Goal: Task Accomplishment & Management: Complete application form

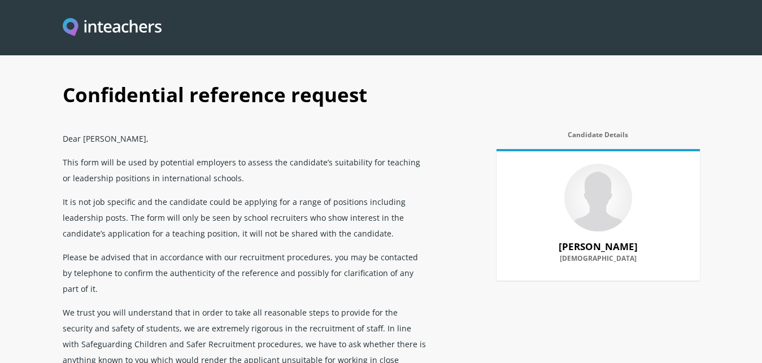
click at [478, 275] on div "Confidential reference request Dear [PERSON_NAME], This form will be used by po…" at bounding box center [381, 349] width 651 height 556
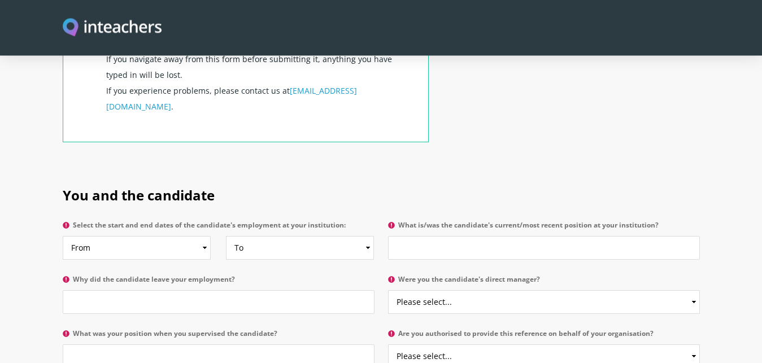
scroll to position [463, 0]
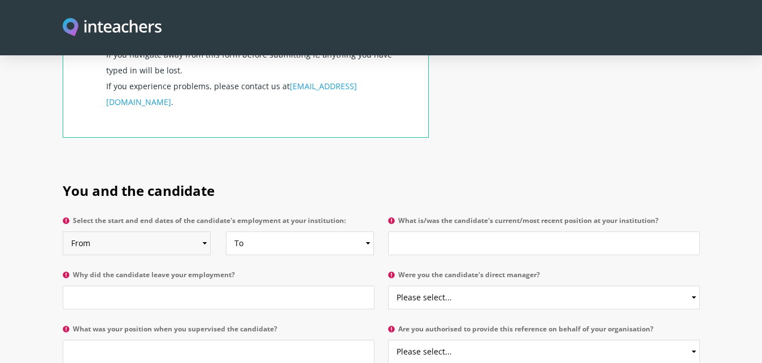
click at [63, 232] on select "From 2025 2024 2023 2022 2021 2020 2019 2018 2017 2016 2015 2014 2013 2012 2011…" at bounding box center [137, 244] width 148 height 24
click option "2023" at bounding box center [0, 0] width 0 height 0
click at [63, 232] on select "From 2025 2024 2023 2022 2021 2020 2019 2018 2017 2016 2015 2014 2013 2012 2011…" at bounding box center [137, 244] width 148 height 24
select select "2022"
click option "2022" at bounding box center [0, 0] width 0 height 0
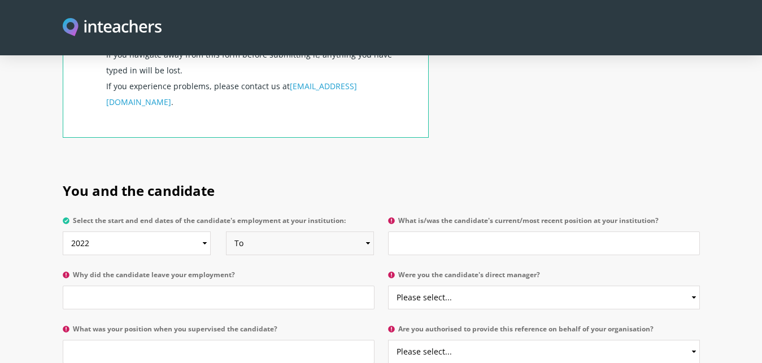
click at [226, 232] on select "To Currently 2025 2024 2023 2022 2021 2020 2019 2018 2017 2016 2015 2014 2013 2…" at bounding box center [300, 244] width 148 height 24
select select "2025"
click option "2025" at bounding box center [0, 0] width 0 height 0
click at [410, 232] on input "What is/was the candidate's current/most recent position at your institution?" at bounding box center [544, 244] width 312 height 24
type input "Head of the Department"
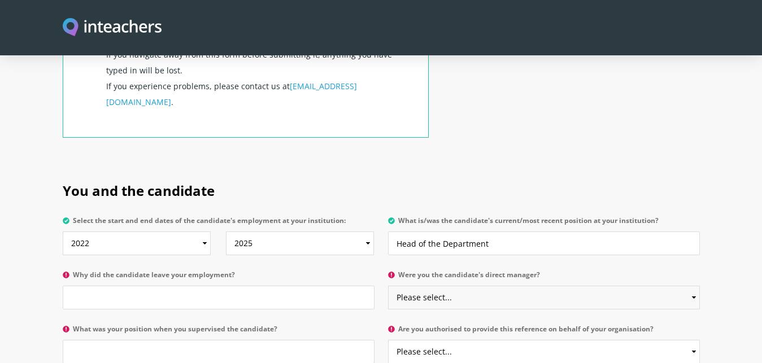
click at [388, 286] on select "Please select... Yes No" at bounding box center [544, 298] width 312 height 24
select select "No"
click option "No" at bounding box center [0, 0] width 0 height 0
click at [214, 286] on input "Why did the candidate leave your employment?" at bounding box center [219, 298] width 312 height 24
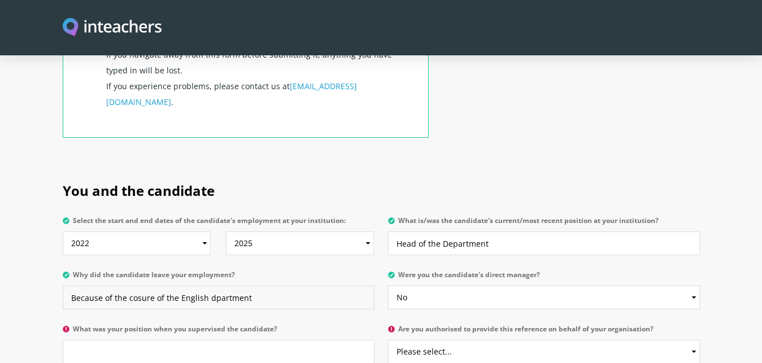
type input "Because of the cosure of the English dpartment"
click at [388, 340] on select "Please select... Yes No" at bounding box center [544, 352] width 312 height 24
select select "Yes"
click option "Yes" at bounding box center [0, 0] width 0 height 0
click at [209, 340] on input "What was your position when you supervised the candidate?" at bounding box center [219, 352] width 312 height 24
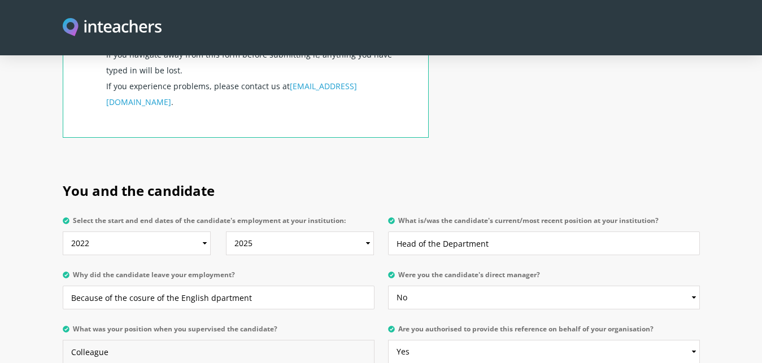
type input "Colleague"
click at [137, 286] on input "Because of the cosure of the English dpartment" at bounding box center [219, 298] width 312 height 24
click at [154, 286] on input "Because of the colsure of the English dpartment" at bounding box center [219, 298] width 312 height 24
click at [251, 286] on input "Because of the closure of the English dpartment" at bounding box center [219, 298] width 312 height 24
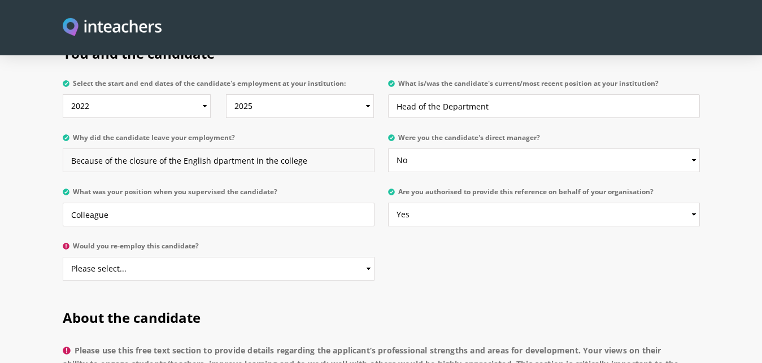
scroll to position [605, 0]
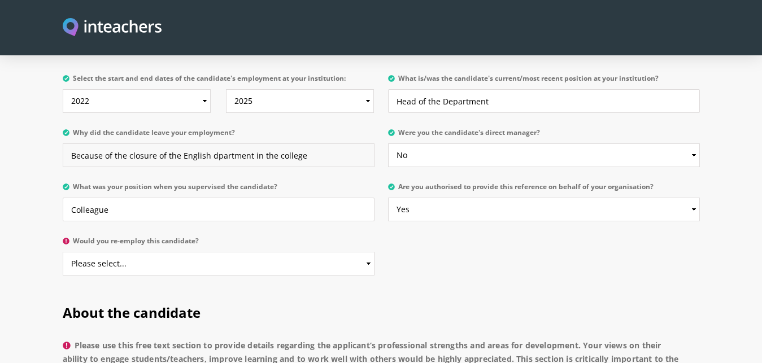
type input "Because of the closure of the English dpartment in the college"
select select "Yes"
click option "Yes" at bounding box center [0, 0] width 0 height 0
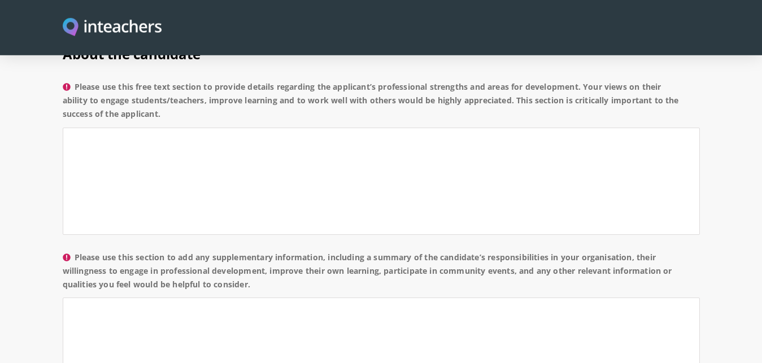
scroll to position [866, 0]
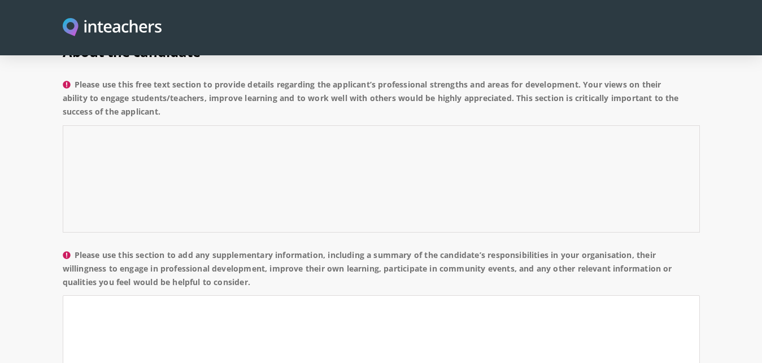
click at [85, 125] on textarea "Please use this free text section to provide details regarding the applicant’s …" at bounding box center [381, 178] width 637 height 107
paste textarea "It is a great privilege to recommend my colleague [PERSON_NAME], as I have know…"
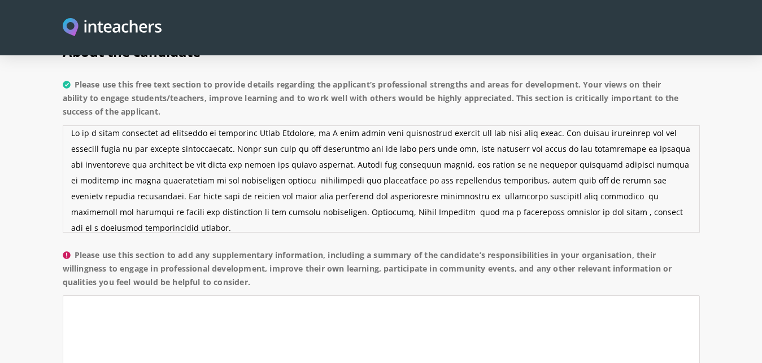
scroll to position [0, 0]
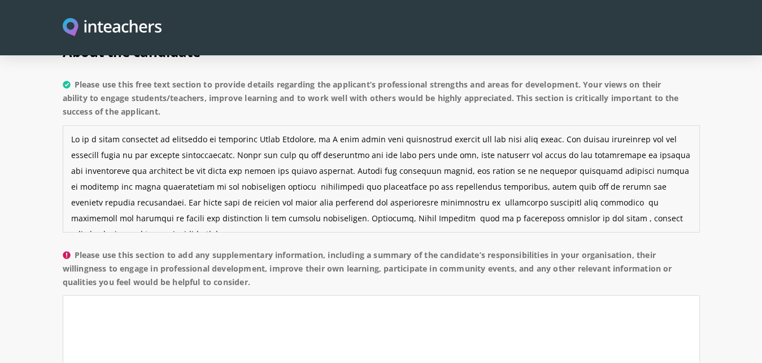
click at [309, 125] on textarea "Please use this free text section to provide details regarding the applicant’s …" at bounding box center [381, 178] width 637 height 107
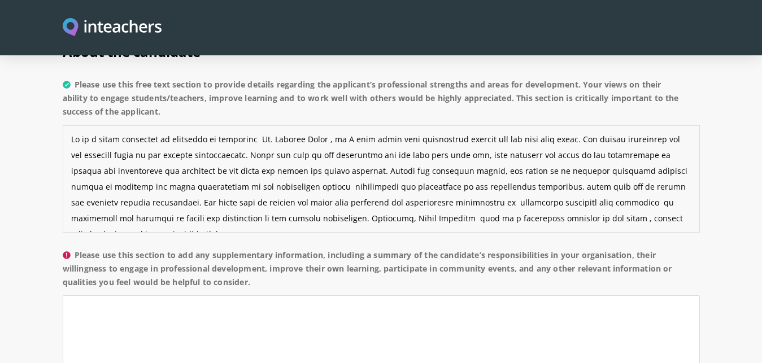
click at [526, 125] on textarea "Please use this free text section to provide details regarding the applicant’s …" at bounding box center [381, 178] width 637 height 107
click at [231, 125] on textarea "Please use this free text section to provide details regarding the applicant’s …" at bounding box center [381, 178] width 637 height 107
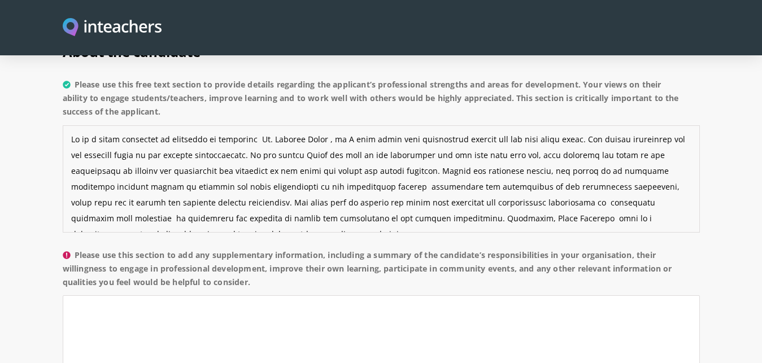
click at [352, 127] on textarea "Please use this free text section to provide details regarding the applicant’s …" at bounding box center [381, 178] width 637 height 107
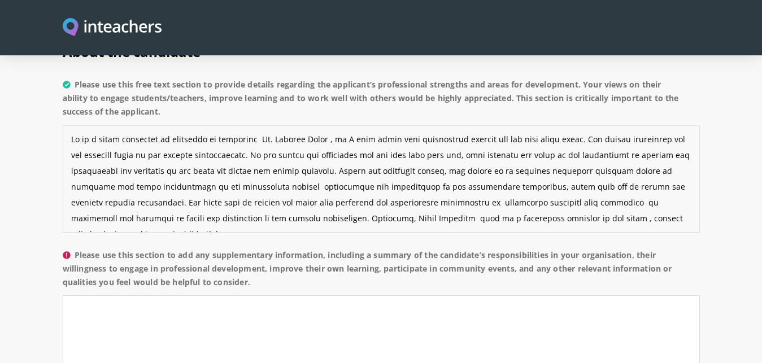
click at [433, 125] on textarea "Please use this free text section to provide details regarding the applicant’s …" at bounding box center [381, 178] width 637 height 107
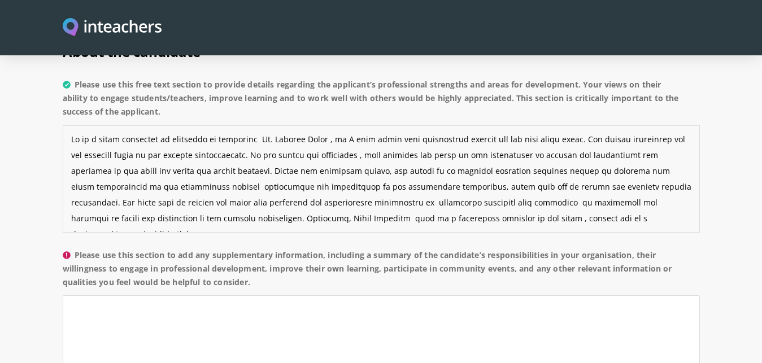
click at [216, 140] on textarea "Please use this free text section to provide details regarding the applicant’s …" at bounding box center [381, 178] width 637 height 107
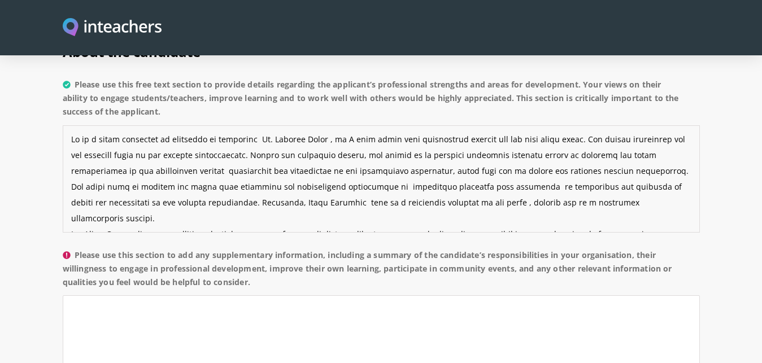
drag, startPoint x: 256, startPoint y: 107, endPoint x: 315, endPoint y: 110, distance: 58.8
click at [315, 125] on textarea "Please use this free text section to provide details regarding the applicant’s …" at bounding box center [381, 178] width 637 height 107
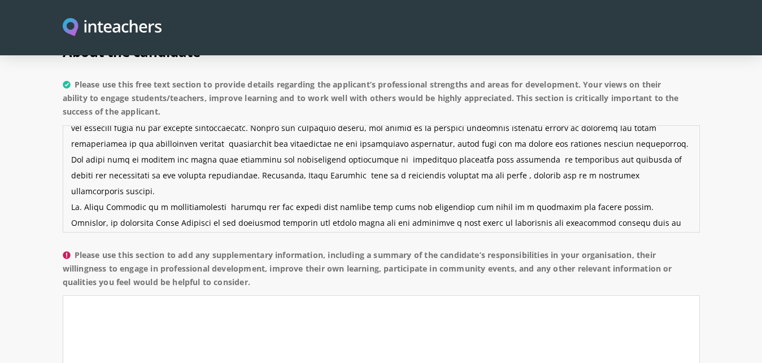
scroll to position [32, 0]
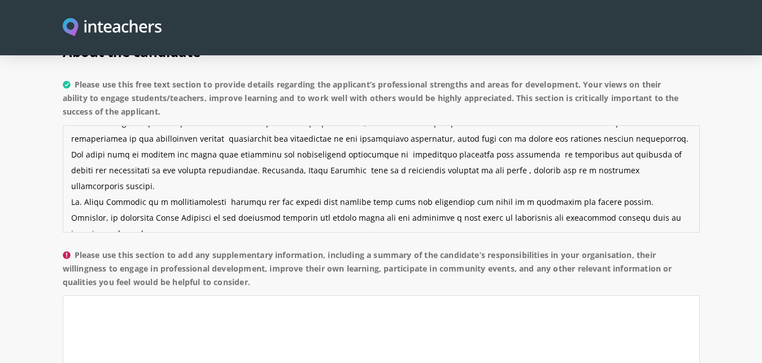
click at [141, 156] on textarea "Please use this free text section to provide details regarding the applicant’s …" at bounding box center [381, 178] width 637 height 107
paste textarea "[PERSON_NAME]"
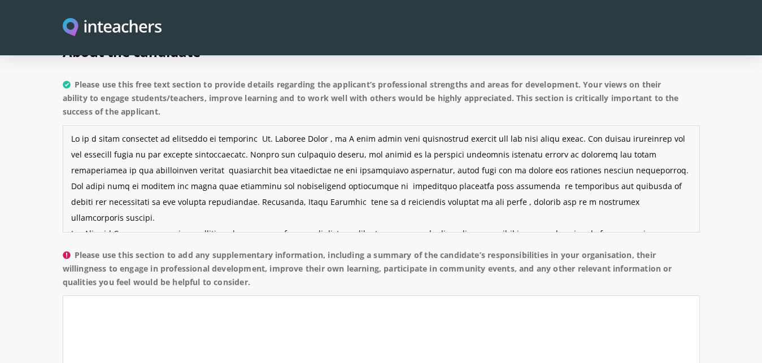
scroll to position [0, 0]
click at [467, 125] on textarea "Please use this free text section to provide details regarding the applicant’s …" at bounding box center [381, 178] width 637 height 107
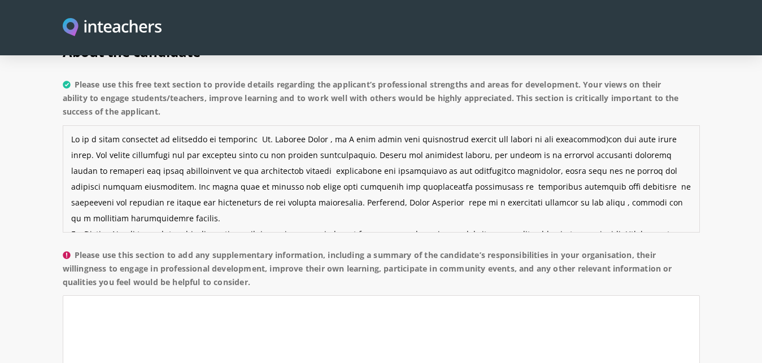
click at [467, 125] on textarea "Please use this free text section to provide details regarding the applicant’s …" at bounding box center [381, 178] width 637 height 107
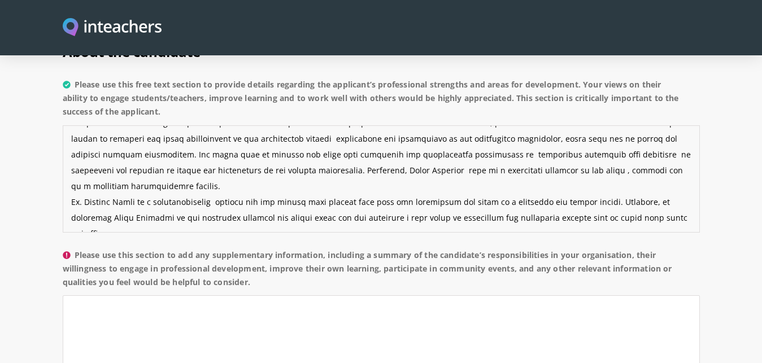
click at [389, 139] on textarea "Please use this free text section to provide details regarding the applicant’s …" at bounding box center [381, 178] width 637 height 107
paste textarea "[PERSON_NAME]"
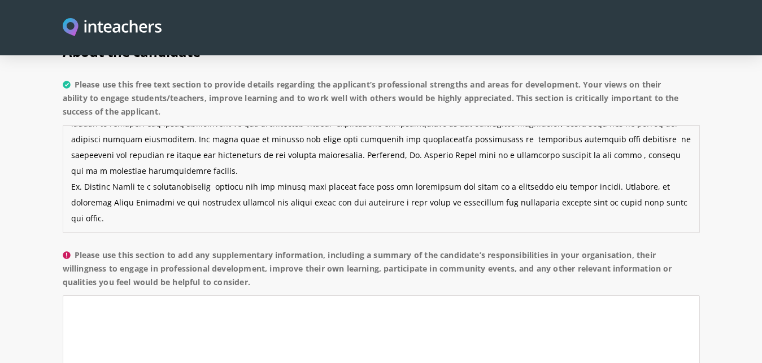
scroll to position [63, 0]
drag, startPoint x: 610, startPoint y: 139, endPoint x: 676, endPoint y: 173, distance: 74.0
click at [676, 173] on textarea "Please use this free text section to provide details regarding the applicant’s …" at bounding box center [381, 178] width 637 height 107
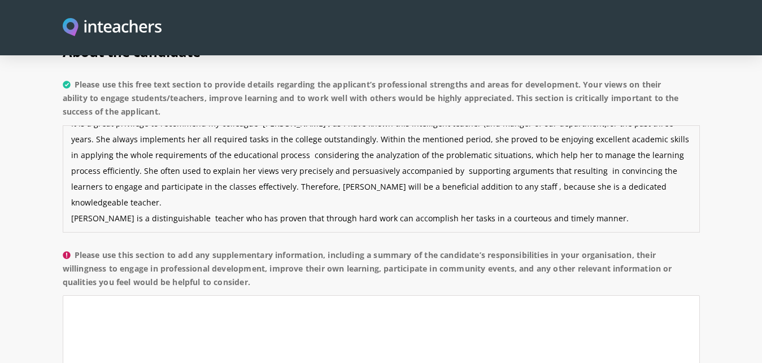
scroll to position [32, 0]
type textarea "It is a great privilege to recommend my colleague [PERSON_NAME] , as I have kno…"
click at [108, 297] on textarea "Please use this section to add any supplementary information, including a summa…" at bounding box center [381, 348] width 637 height 107
paste textarea "Moreover, my colleague [PERSON_NAME] in our parodical meetings and shared tasks…"
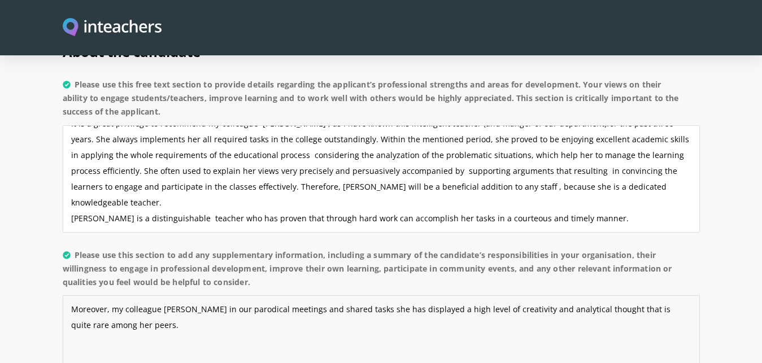
type textarea "Moreover, my colleague [PERSON_NAME] in our parodical meetings and shared tasks…"
click at [71, 174] on textarea "It is a great privilege to recommend my colleague [PERSON_NAME] , as I have kno…" at bounding box center [381, 178] width 637 height 107
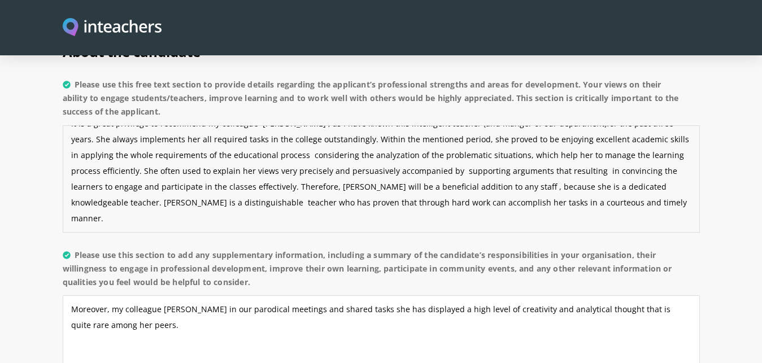
type textarea "It is a great privilege to recommend my colleague [PERSON_NAME] , as I have kno…"
click at [216, 295] on textarea "Moreover, my colleague [PERSON_NAME] in our parodical meetings and shared tasks…" at bounding box center [381, 348] width 637 height 107
click at [141, 299] on textarea "Moreover, my colleague [PERSON_NAME] in our parodical meetings and shared tasks…" at bounding box center [381, 348] width 637 height 107
paste textarea "At a personal level, she is a well-disciplined, diligent teacher, besides that;…"
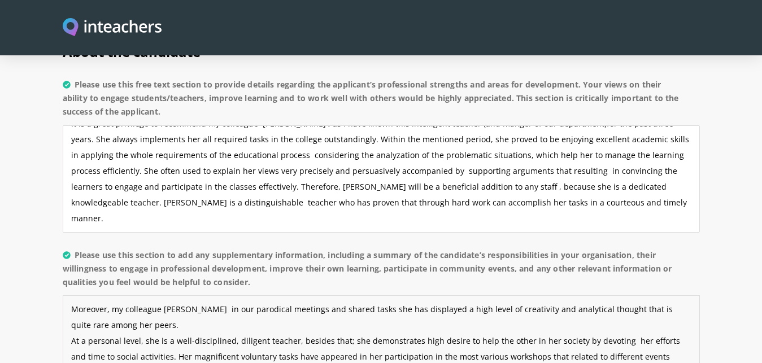
scroll to position [869, 0]
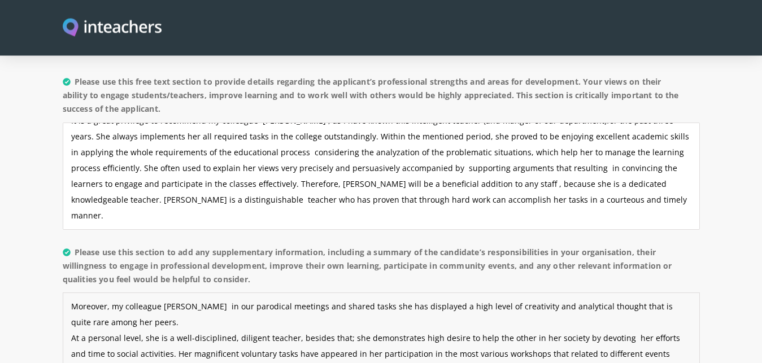
paste textarea "I have published many research papers in professional refereed journals. For me…"
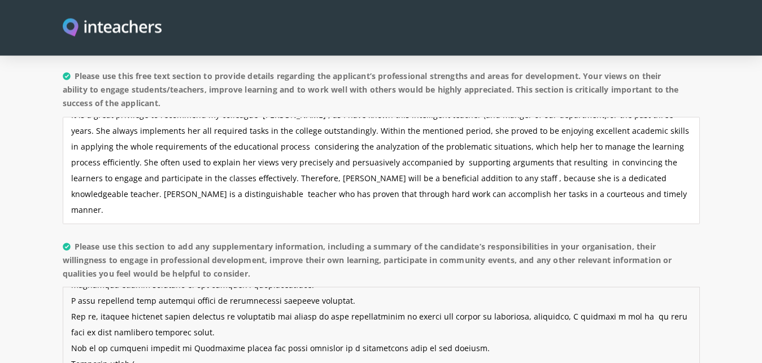
click at [73, 287] on textarea "Please use this section to add any supplementary information, including a summa…" at bounding box center [381, 340] width 637 height 107
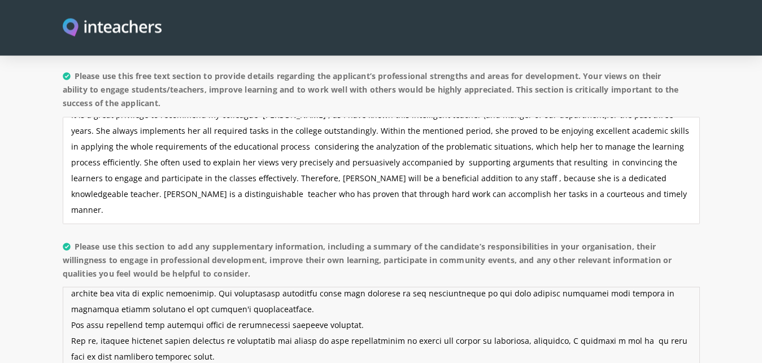
click at [71, 313] on textarea "Please use this section to add any supplementary information, including a summa…" at bounding box center [381, 340] width 637 height 107
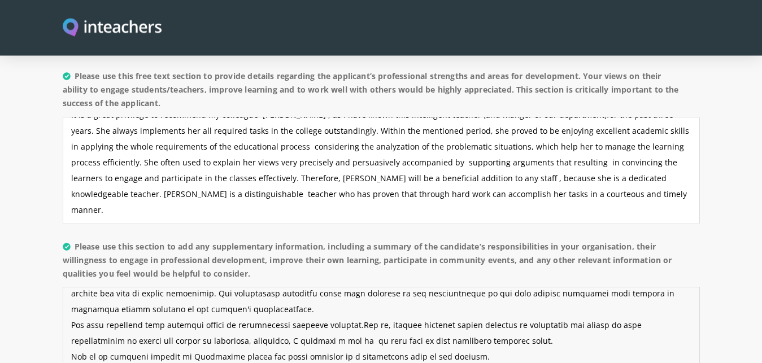
click at [377, 294] on textarea "Please use this section to add any supplementary information, including a summa…" at bounding box center [381, 340] width 637 height 107
click at [378, 295] on textarea "Please use this section to add any supplementary information, including a summa…" at bounding box center [381, 340] width 637 height 107
click at [471, 295] on textarea "Please use this section to add any supplementary information, including a summa…" at bounding box center [381, 340] width 637 height 107
click at [368, 294] on textarea "Please use this section to add any supplementary information, including a summa…" at bounding box center [381, 340] width 637 height 107
click at [535, 295] on textarea "Please use this section to add any supplementary information, including a summa…" at bounding box center [381, 340] width 637 height 107
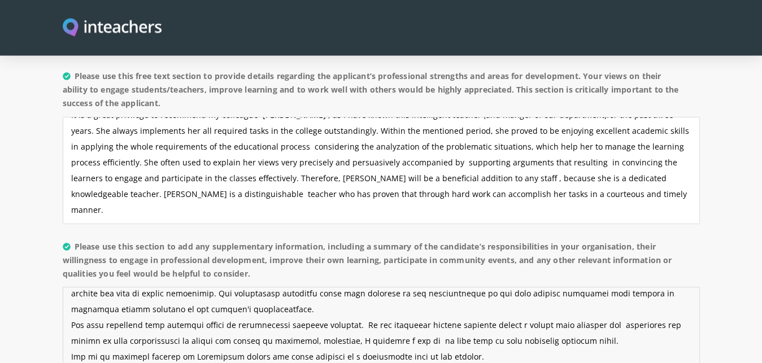
click at [83, 312] on textarea "Please use this section to add any supplementary information, including a summa…" at bounding box center [381, 340] width 637 height 107
click at [246, 311] on textarea "Please use this section to add any supplementary information, including a summa…" at bounding box center [381, 340] width 637 height 107
click at [335, 311] on textarea "Please use this section to add any supplementary information, including a summa…" at bounding box center [381, 340] width 637 height 107
click at [420, 311] on textarea "Please use this section to add any supplementary information, including a summa…" at bounding box center [381, 340] width 637 height 107
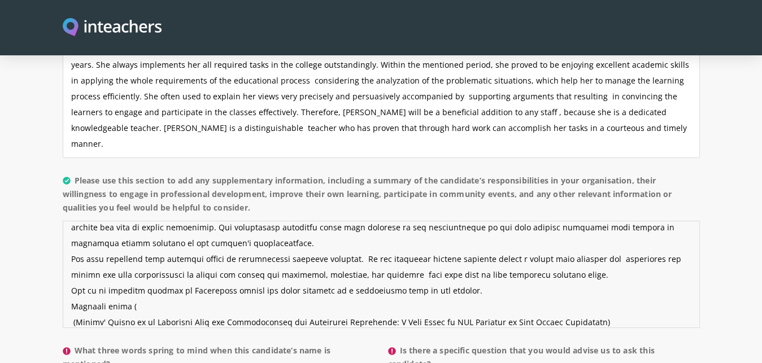
scroll to position [945, 0]
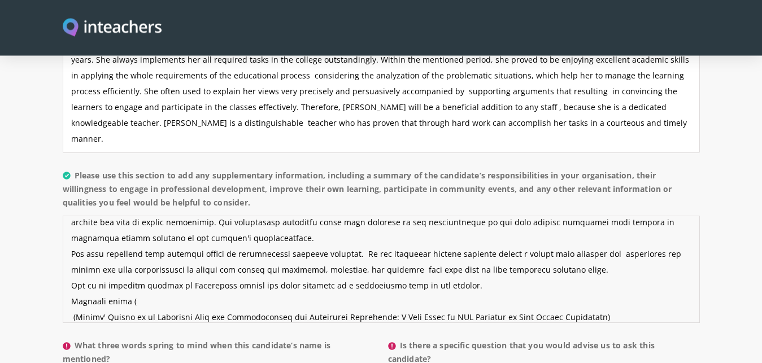
click at [71, 287] on textarea "Please use this section to add any supplementary information, including a summa…" at bounding box center [381, 269] width 637 height 107
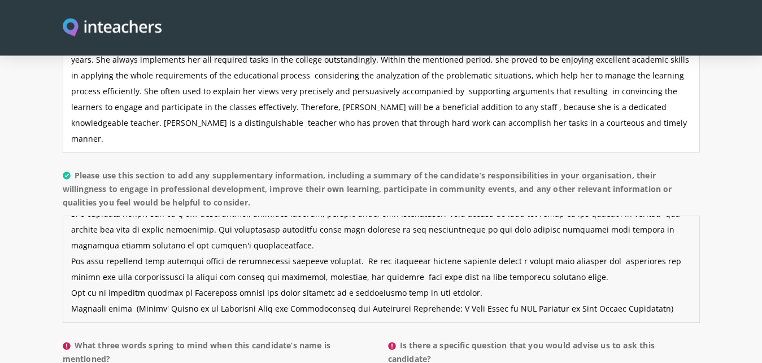
click at [110, 256] on textarea "Please use this section to add any supplementary information, including a summa…" at bounding box center [381, 269] width 637 height 107
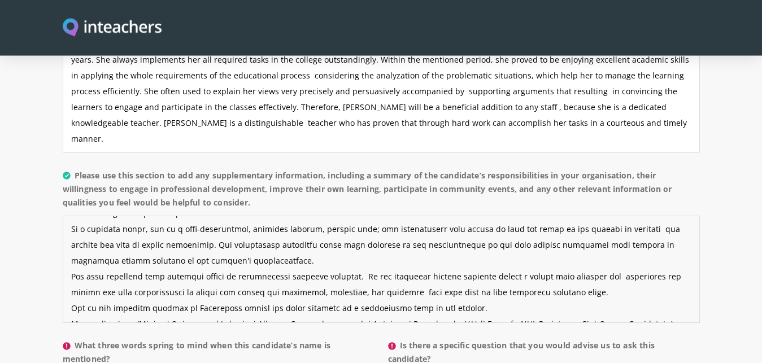
scroll to position [63, 0]
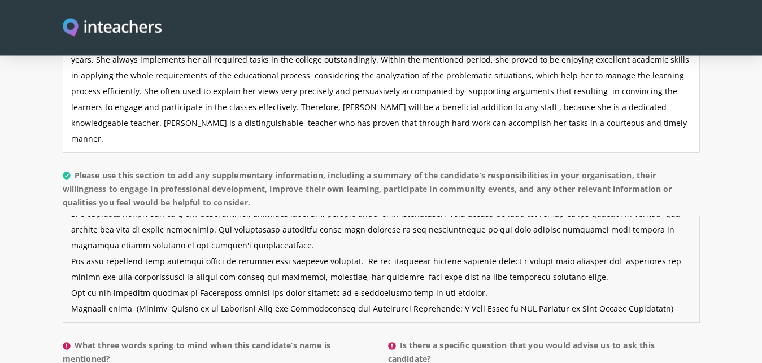
click at [69, 250] on textarea "Please use this section to add any supplementary information, including a summa…" at bounding box center [381, 269] width 637 height 107
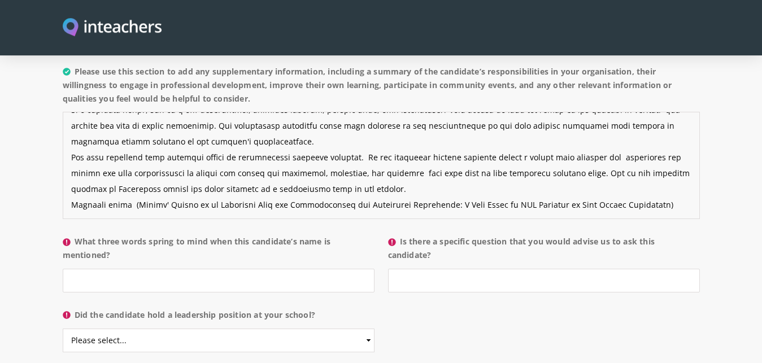
scroll to position [1052, 0]
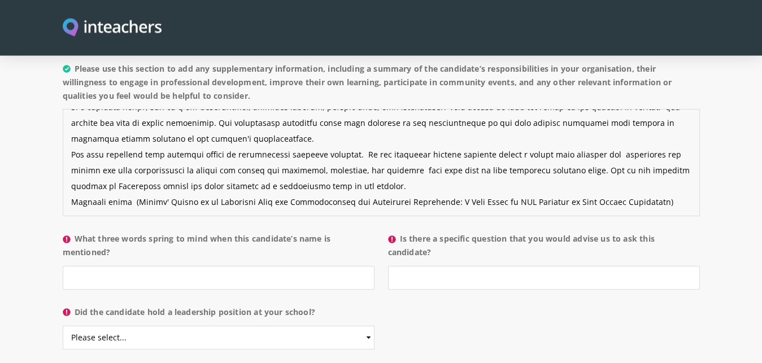
type textarea "Moreover, my colleague [PERSON_NAME] in our parodical meetings and shared tasks…"
click at [135, 266] on input "What three words spring to mind when this candidate’s name is mentioned?" at bounding box center [219, 278] width 312 height 24
click at [130, 266] on input "Creativty +resposbilty + kidness" at bounding box center [219, 278] width 312 height 24
click at [156, 266] on input "Creativty +responsbilty + kidness" at bounding box center [219, 278] width 312 height 24
paste input "responsibility"
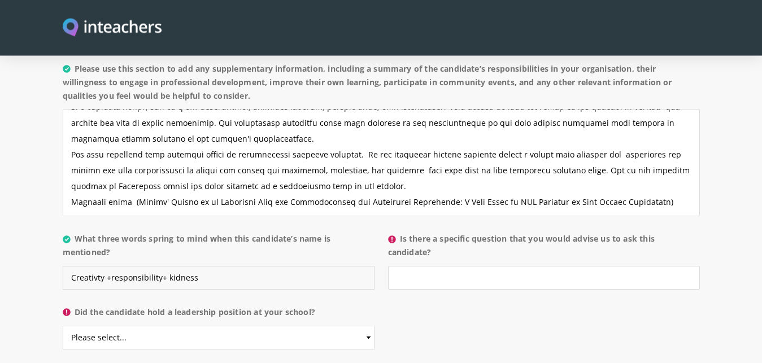
click at [201, 266] on input "Creativty +responsibility+ kidness" at bounding box center [219, 278] width 312 height 24
paste input "kindness"
type input "Creativty +responsibility+ kindness"
click at [413, 266] on input "Is there a specific question that you would advise us to ask this candidate?" at bounding box center [544, 278] width 312 height 24
type input "No"
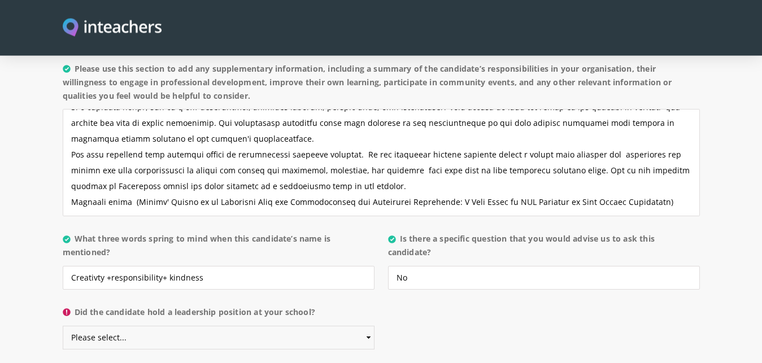
select select "Yes"
click option "Yes" at bounding box center [0, 0] width 0 height 0
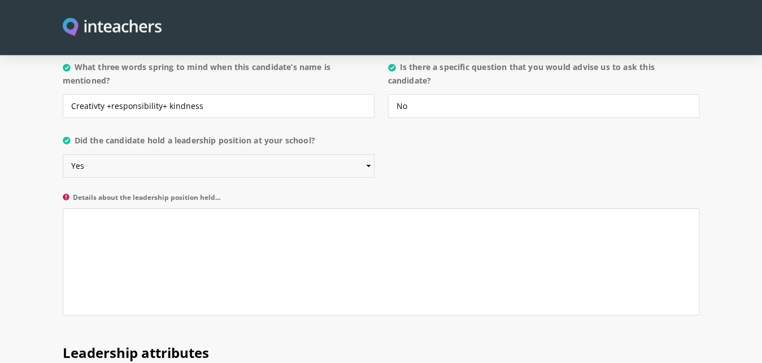
scroll to position [1230, 0]
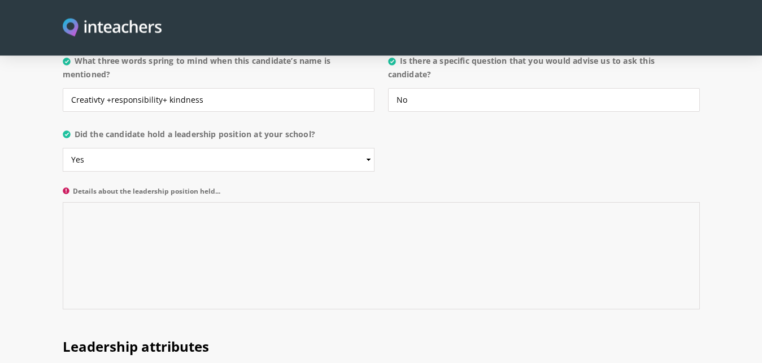
click at [88, 202] on textarea "Details about the leadership position held..." at bounding box center [381, 255] width 637 height 107
paste textarea "Manger of Humanities& Administrative Sciences Specialties"
click at [152, 203] on textarea "Head of the English Department Manger of Humanities& Administrative Sciences Sp…" at bounding box center [381, 255] width 637 height 107
click at [295, 202] on textarea "Head of the English Department Manger of Humanities& Administrative Sciences Sp…" at bounding box center [381, 255] width 637 height 107
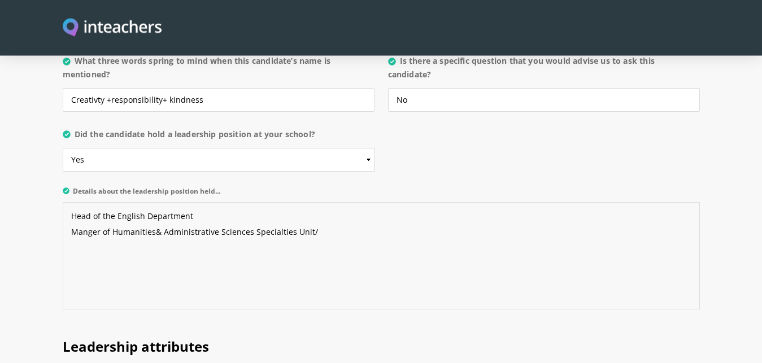
paste textarea "[PERSON_NAME][GEOGRAPHIC_DATA]/Applied College/ [GEOGRAPHIC_DATA]"
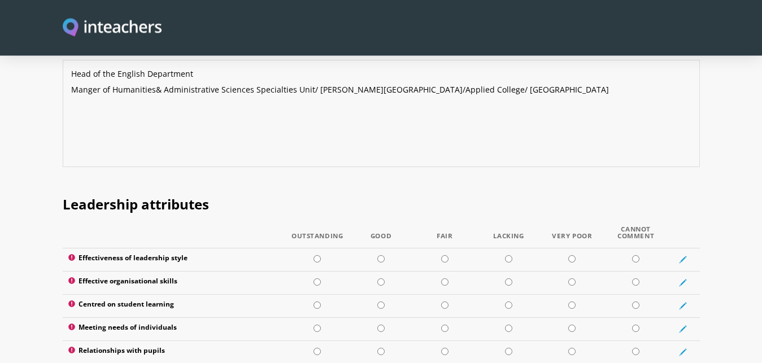
scroll to position [1408, 0]
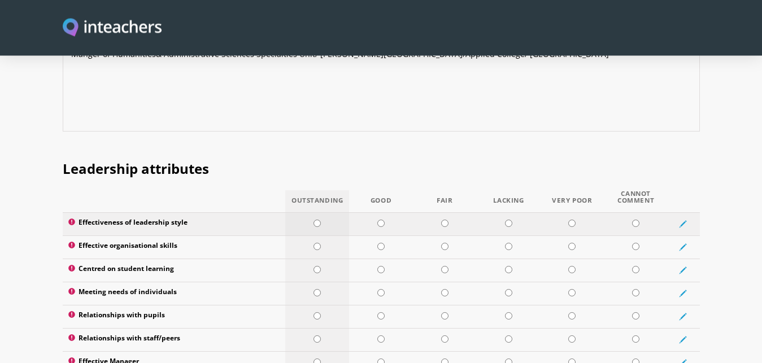
type textarea "Head of the English Department Manger of Humanities& Administrative Sciences Sp…"
click at [317, 220] on input "radio" at bounding box center [316, 223] width 7 height 7
radio input "true"
click at [319, 243] on input "radio" at bounding box center [316, 246] width 7 height 7
radio input "true"
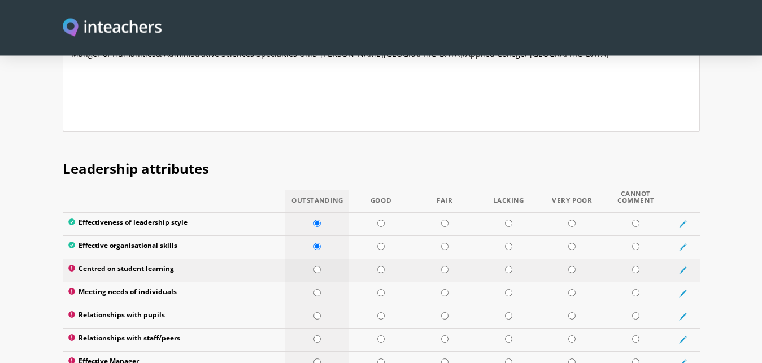
click at [317, 266] on input "radio" at bounding box center [316, 269] width 7 height 7
radio input "true"
click at [319, 289] on input "radio" at bounding box center [316, 292] width 7 height 7
radio input "true"
click at [317, 312] on input "radio" at bounding box center [316, 315] width 7 height 7
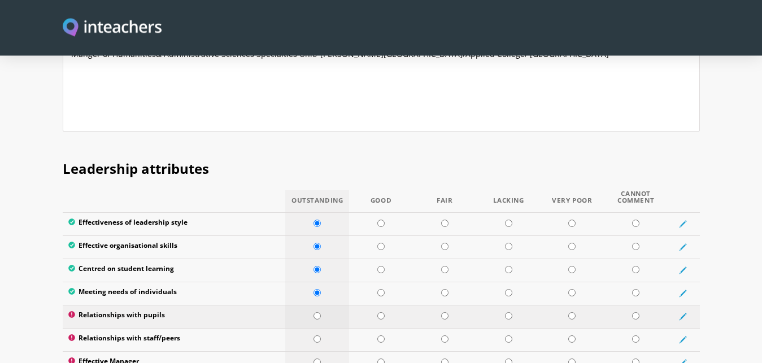
radio input "true"
click at [317, 335] on input "radio" at bounding box center [316, 338] width 7 height 7
radio input "true"
click at [317, 359] on input "radio" at bounding box center [316, 362] width 7 height 7
radio input "true"
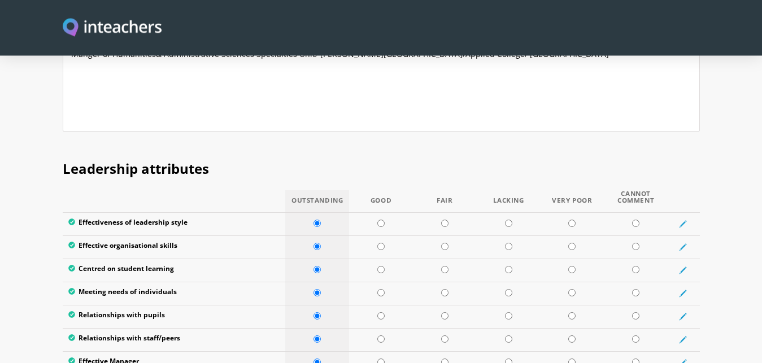
radio input "true"
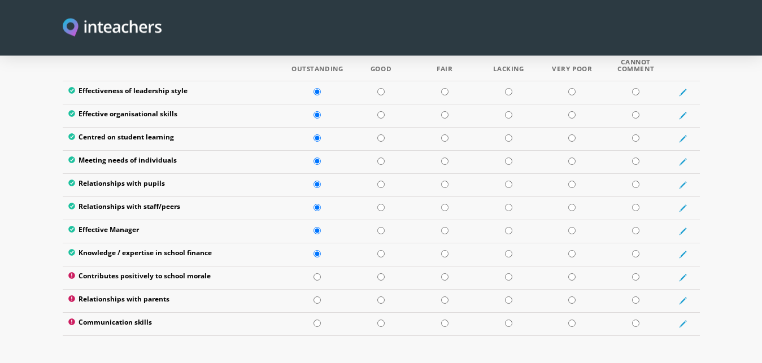
scroll to position [1550, 0]
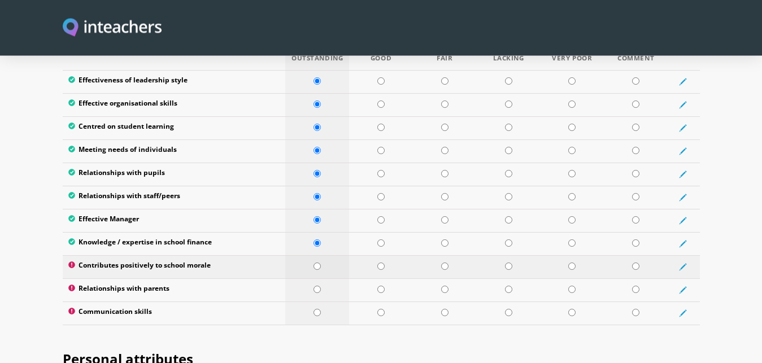
click at [316, 263] on input "radio" at bounding box center [316, 266] width 7 height 7
radio input "true"
click at [319, 286] on input "radio" at bounding box center [316, 289] width 7 height 7
radio input "true"
click at [319, 309] on input "radio" at bounding box center [316, 312] width 7 height 7
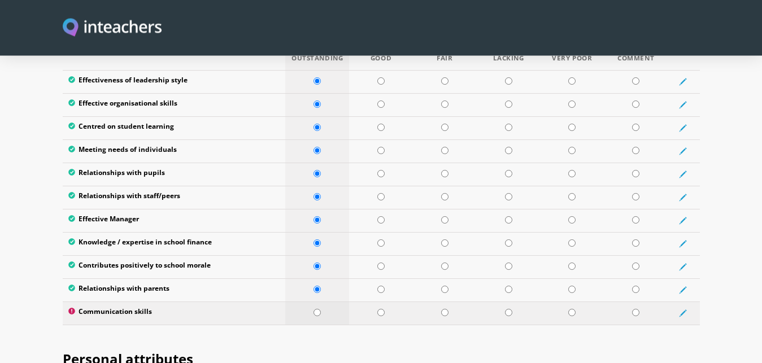
radio input "true"
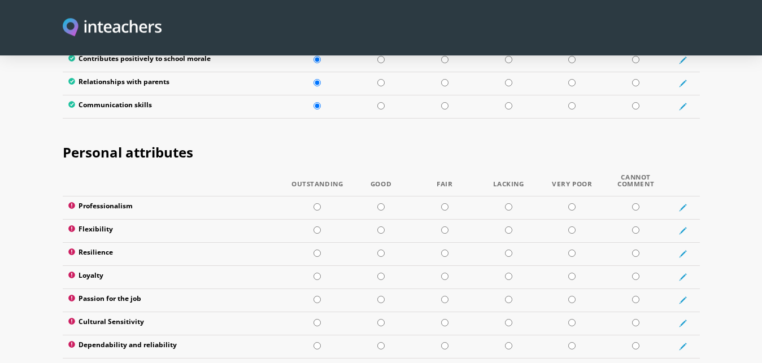
scroll to position [1764, 0]
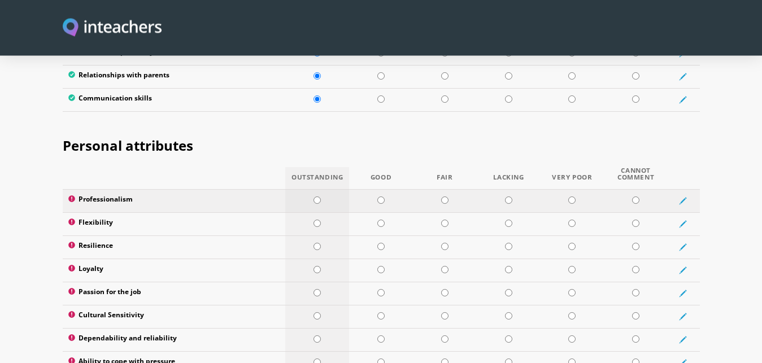
click at [316, 197] on input "radio" at bounding box center [316, 200] width 7 height 7
radio input "true"
click at [319, 220] on input "radio" at bounding box center [316, 223] width 7 height 7
radio input "true"
click at [319, 243] on input "radio" at bounding box center [316, 246] width 7 height 7
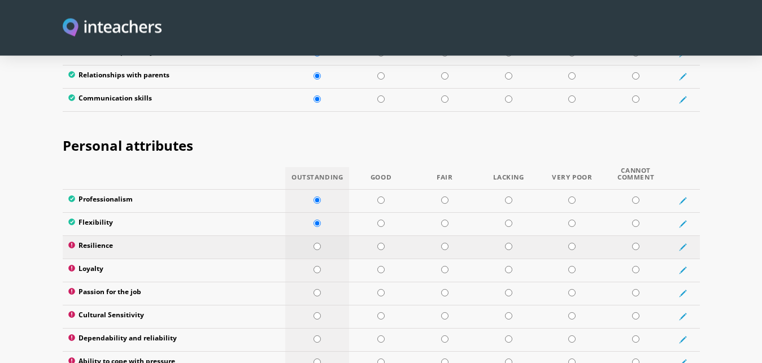
radio input "true"
click at [317, 266] on input "radio" at bounding box center [316, 269] width 7 height 7
radio input "true"
click at [317, 289] on input "radio" at bounding box center [316, 292] width 7 height 7
radio input "true"
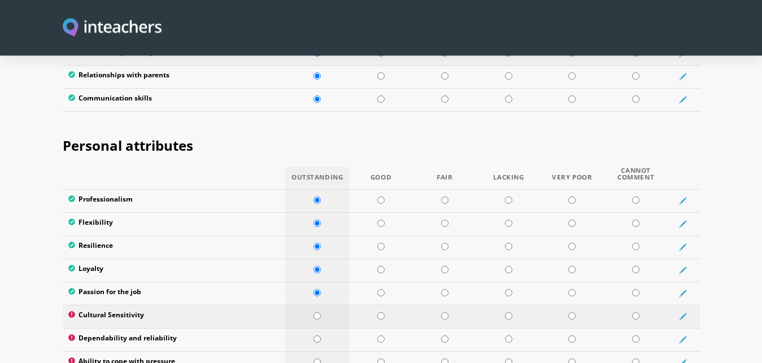
click at [317, 312] on input "radio" at bounding box center [316, 315] width 7 height 7
radio input "true"
click at [317, 335] on input "radio" at bounding box center [316, 338] width 7 height 7
radio input "true"
click at [317, 359] on input "radio" at bounding box center [316, 362] width 7 height 7
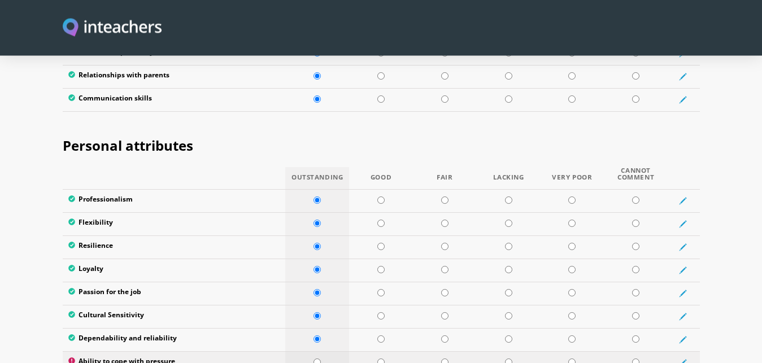
radio input "true"
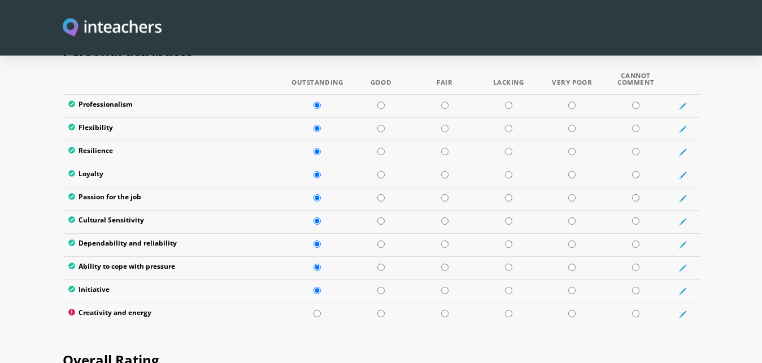
scroll to position [1894, 0]
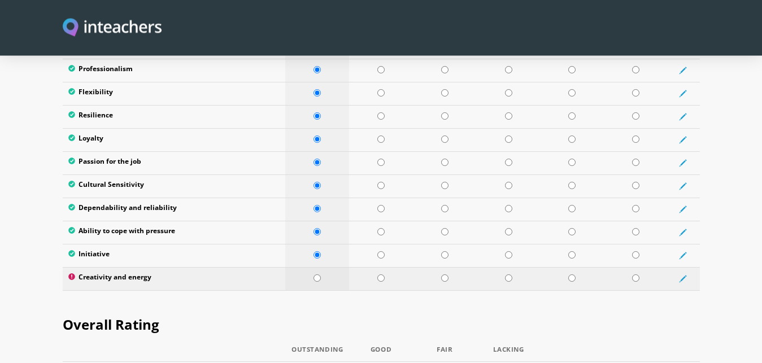
click at [318, 274] on input "radio" at bounding box center [316, 277] width 7 height 7
radio input "true"
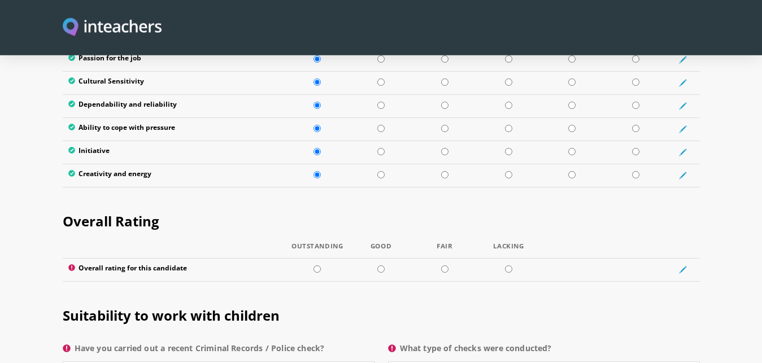
scroll to position [2001, 0]
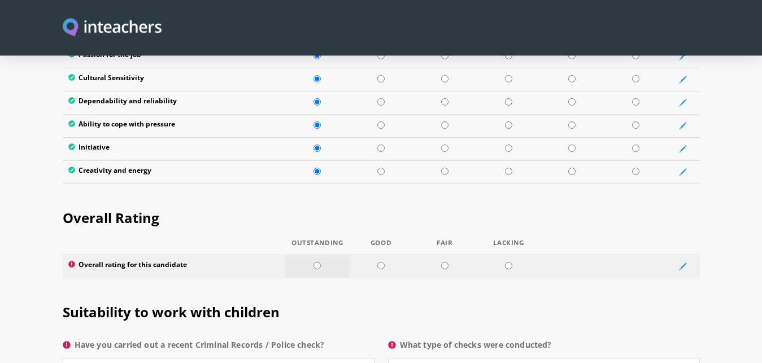
click at [315, 262] on input "radio" at bounding box center [316, 265] width 7 height 7
radio input "true"
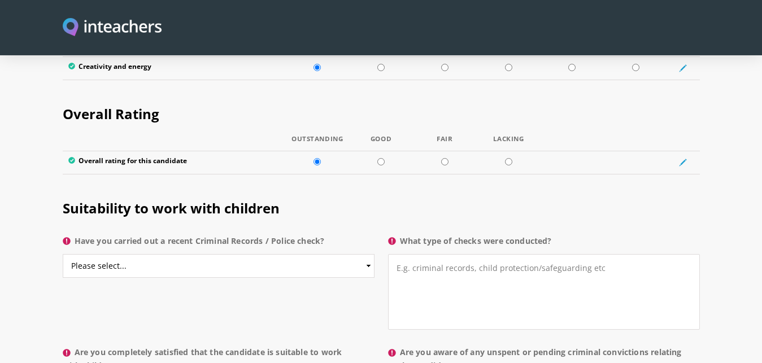
scroll to position [2108, 0]
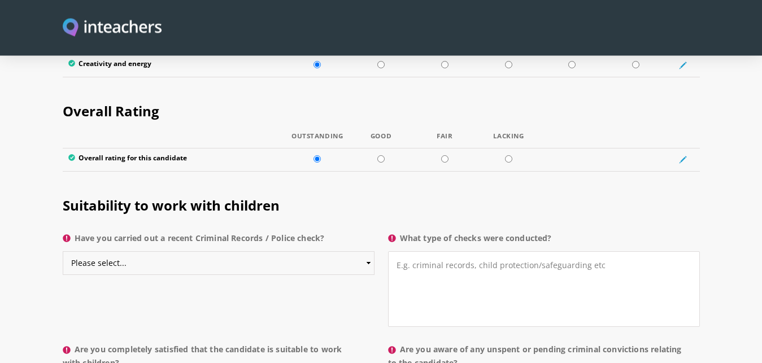
click at [63, 251] on select "Please select... Yes No Do not know" at bounding box center [219, 263] width 312 height 24
select select "No"
click option "No" at bounding box center [0, 0] width 0 height 0
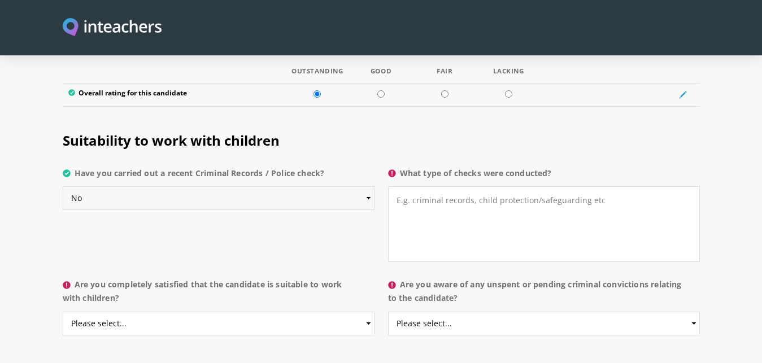
scroll to position [2179, 0]
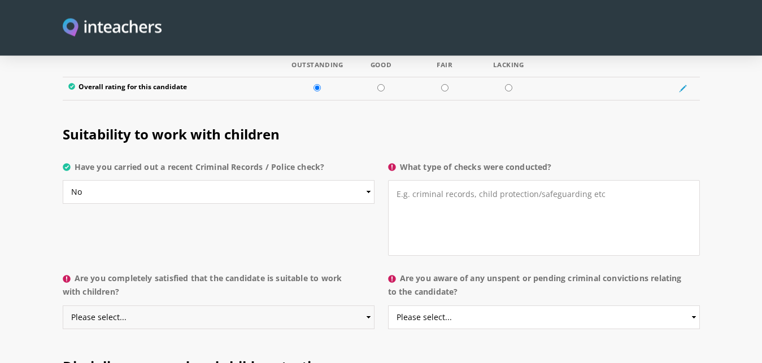
click at [63, 306] on select "Please select... Yes No Do not know" at bounding box center [219, 318] width 312 height 24
select select "Yes"
click option "Yes" at bounding box center [0, 0] width 0 height 0
click at [388, 306] on select "Please select... Yes No Do not know" at bounding box center [544, 318] width 312 height 24
click option "Yes" at bounding box center [0, 0] width 0 height 0
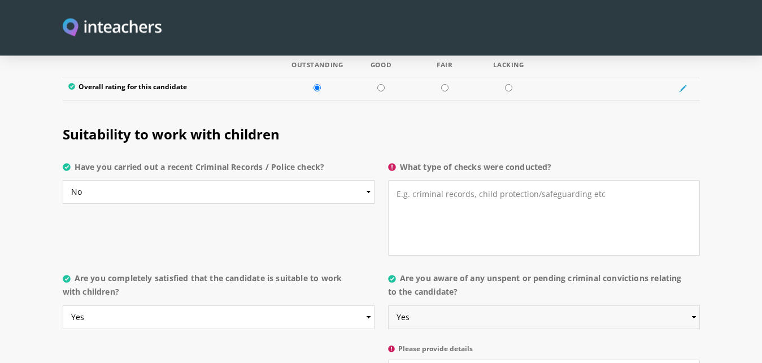
click at [388, 306] on select "Please select... Yes No Do not know" at bounding box center [544, 318] width 312 height 24
select select "No"
click option "No" at bounding box center [0, 0] width 0 height 0
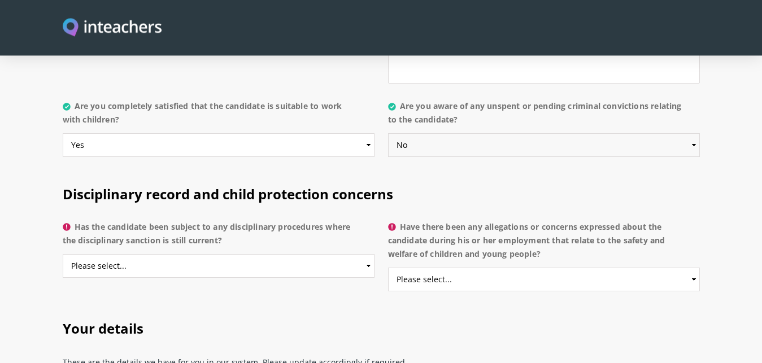
scroll to position [2357, 0]
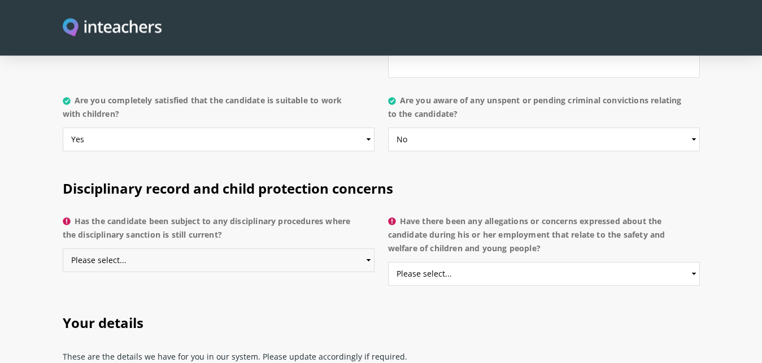
click at [63, 249] on select "Please select... Yes No Do not know" at bounding box center [219, 261] width 312 height 24
select select "No"
click option "No" at bounding box center [0, 0] width 0 height 0
click at [388, 262] on select "Please select... Yes No Do not know" at bounding box center [544, 274] width 312 height 24
select select "No"
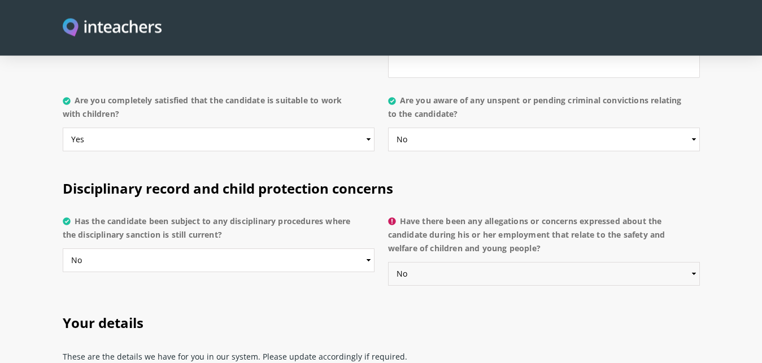
click option "No" at bounding box center [0, 0] width 0 height 0
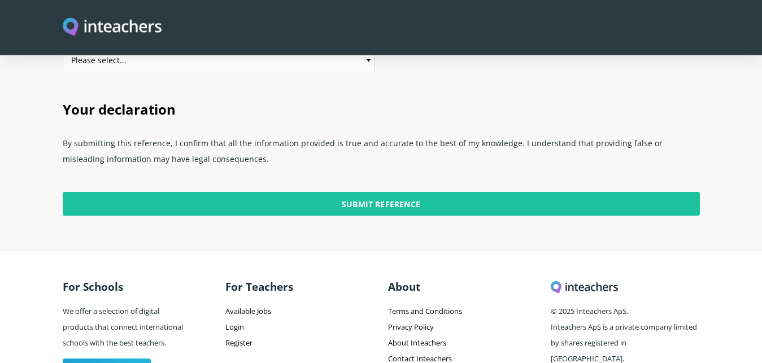
scroll to position [2879, 0]
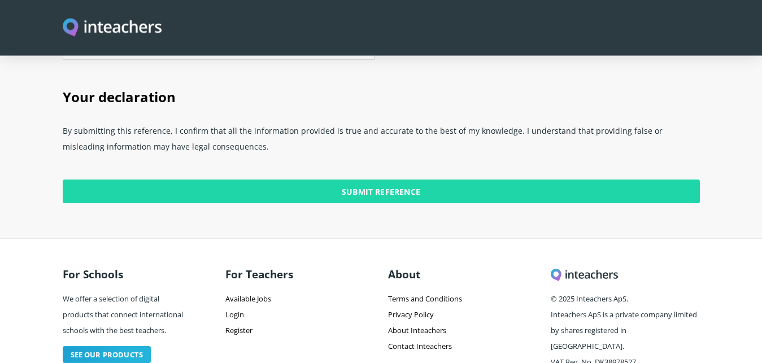
click at [403, 180] on input "Submit Reference" at bounding box center [381, 192] width 637 height 24
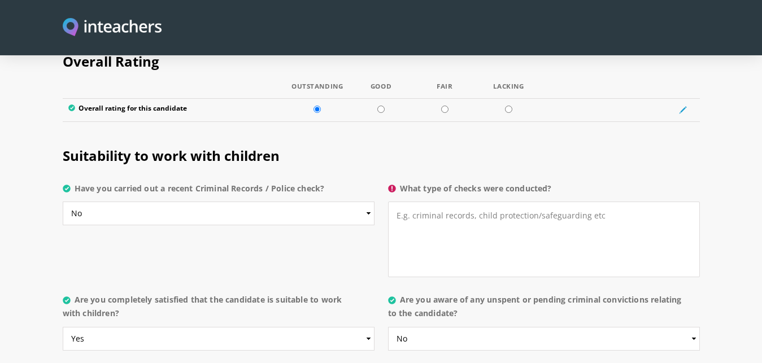
scroll to position [2155, 0]
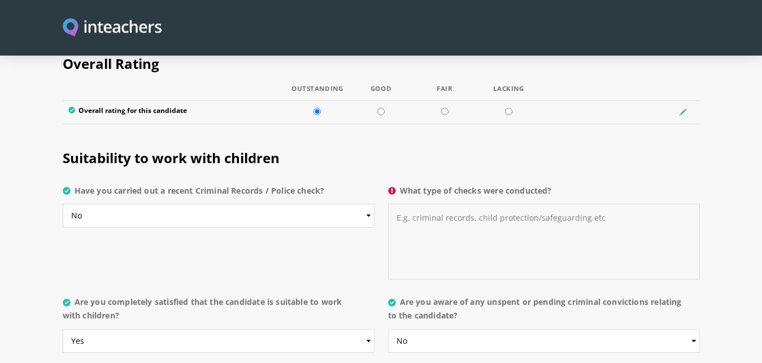
click at [443, 204] on textarea "What type of checks were conducted?" at bounding box center [544, 242] width 312 height 76
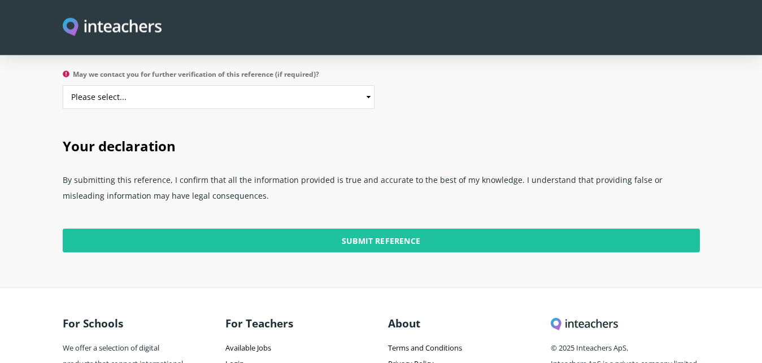
scroll to position [2831, 0]
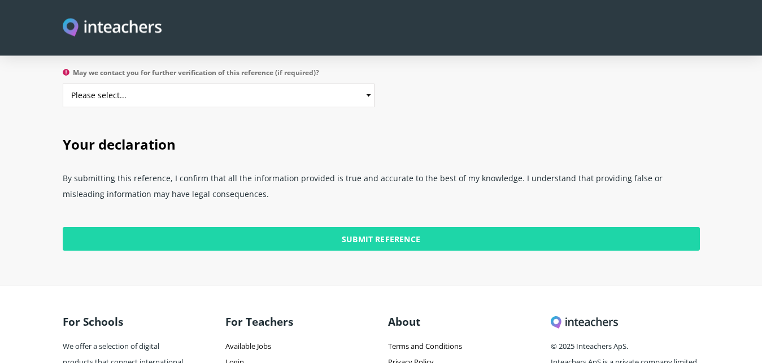
type textarea "NA"
click at [398, 227] on input "Submit Reference" at bounding box center [381, 239] width 637 height 24
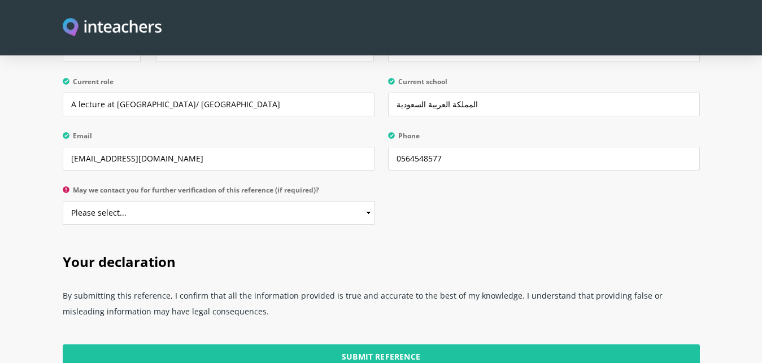
scroll to position [2713, 0]
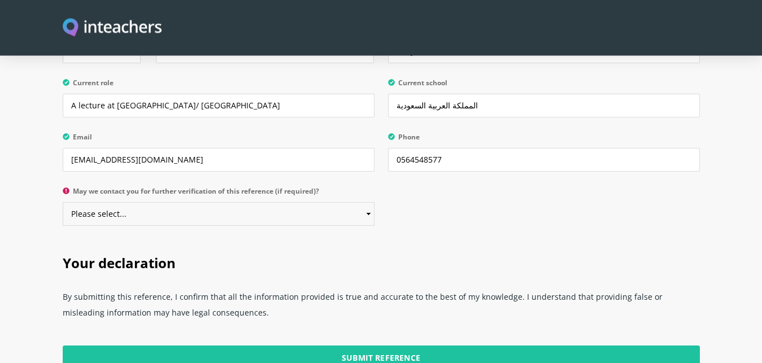
click at [63, 202] on select "Please select... Yes No" at bounding box center [219, 214] width 312 height 24
select select "Yes"
click option "Yes" at bounding box center [0, 0] width 0 height 0
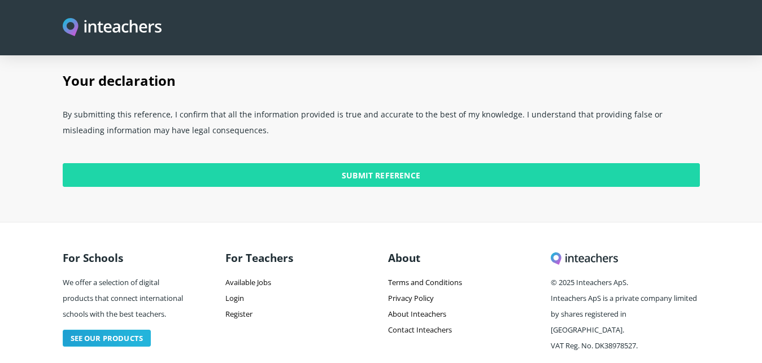
click at [424, 163] on input "Submit Reference" at bounding box center [381, 175] width 637 height 24
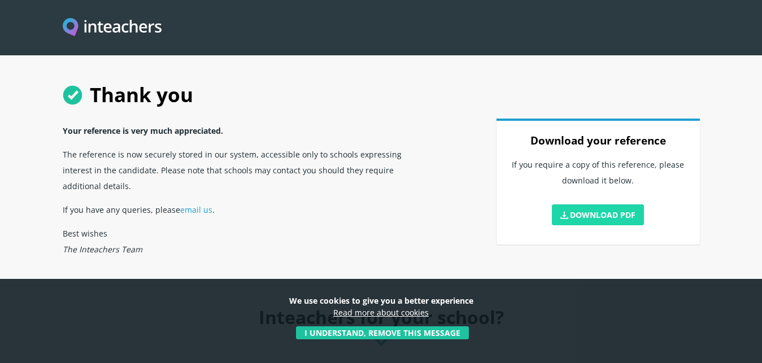
click at [604, 216] on link "Download PDF" at bounding box center [598, 214] width 93 height 21
click at [340, 222] on p "Best wishes The Inteachers Team" at bounding box center [246, 241] width 366 height 40
